Goal: Use online tool/utility: Utilize a website feature to perform a specific function

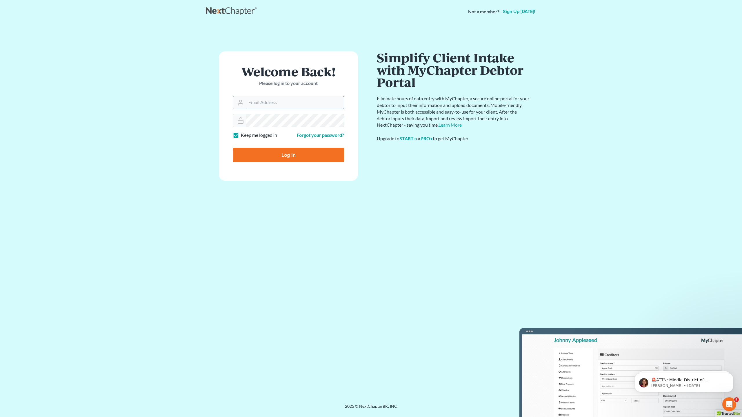
click at [275, 105] on input "Email Address" at bounding box center [295, 102] width 98 height 13
type input "jgmoodylaw@cs.com"
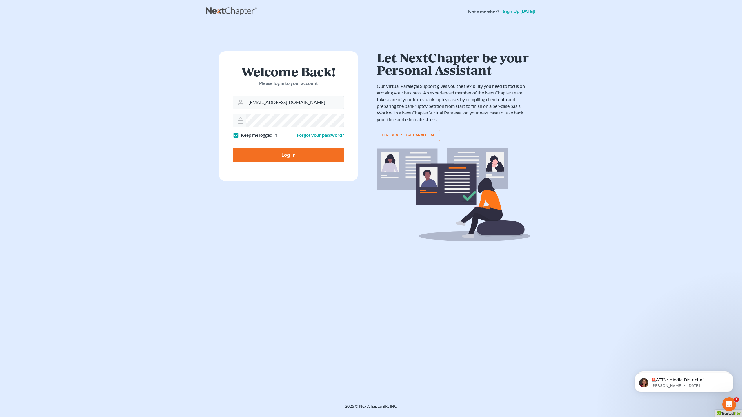
click at [285, 156] on input "Log In" at bounding box center [288, 155] width 111 height 14
type input "Thinking..."
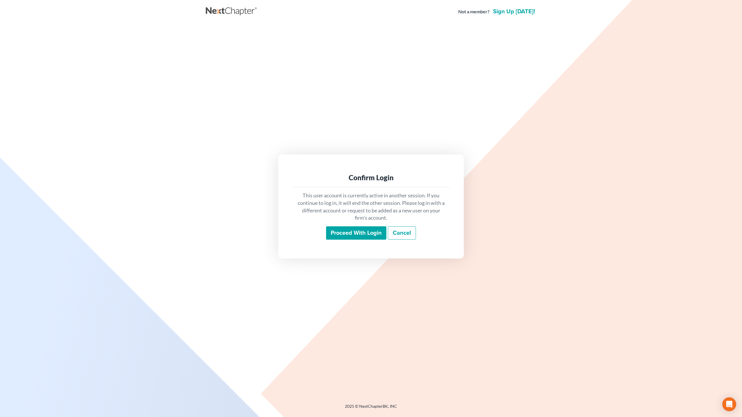
click at [363, 231] on input "Proceed with login" at bounding box center [356, 232] width 60 height 13
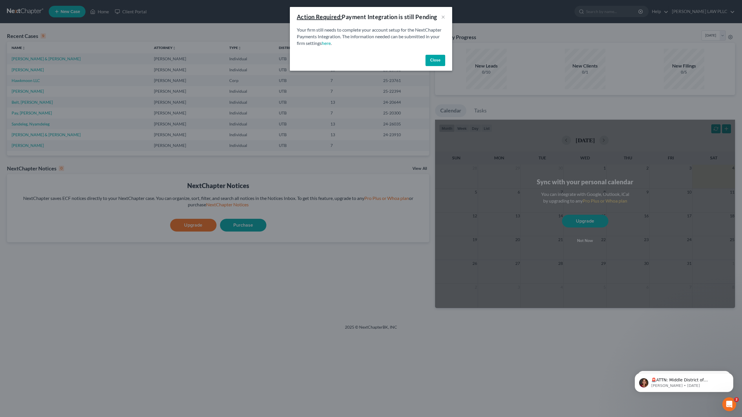
click at [440, 61] on button "Close" at bounding box center [435, 61] width 20 height 12
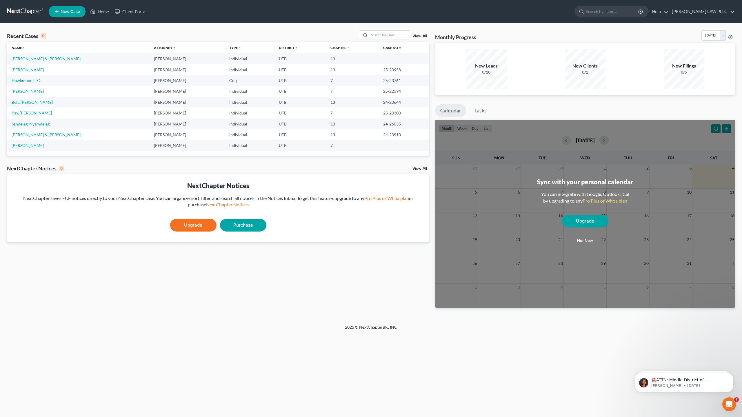
click at [583, 241] on button "Not now" at bounding box center [585, 241] width 46 height 12
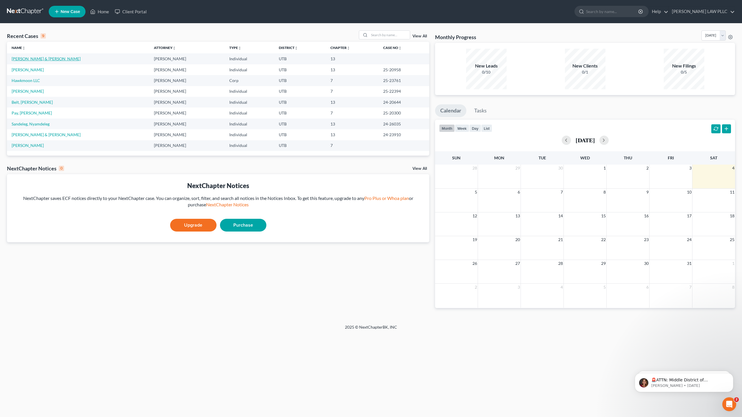
click at [59, 59] on link "[PERSON_NAME] & [PERSON_NAME]" at bounding box center [46, 58] width 69 height 5
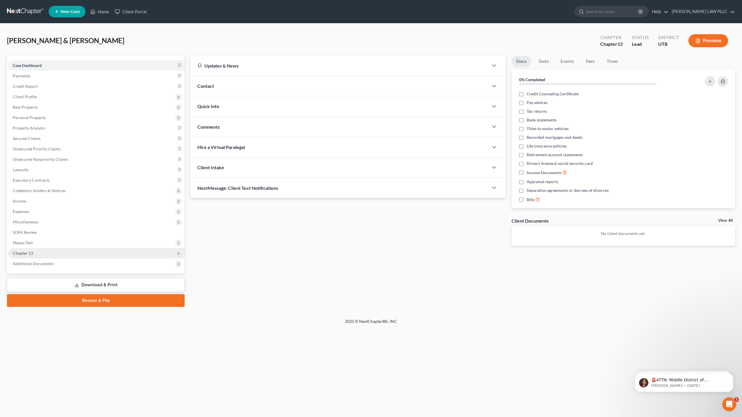
click at [30, 254] on span "Chapter 13" at bounding box center [23, 253] width 20 height 5
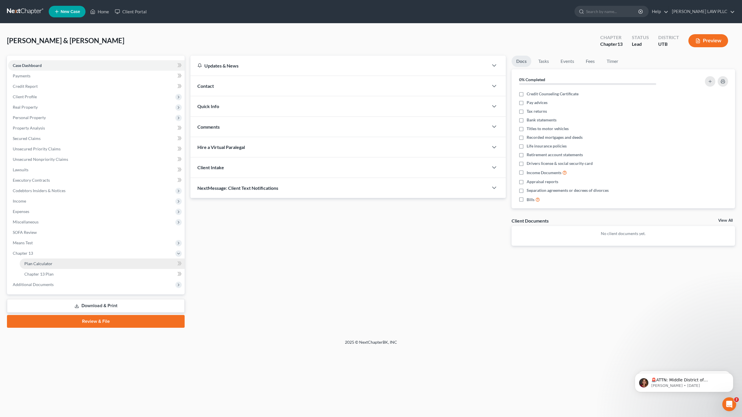
click at [51, 265] on span "Plan Calculator" at bounding box center [38, 263] width 28 height 5
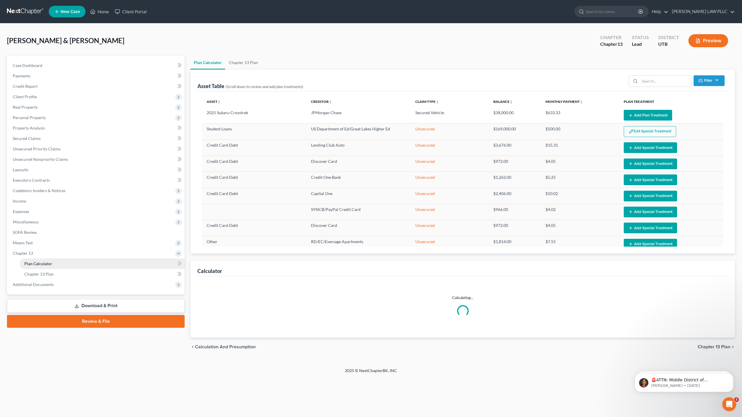
select select "59"
